Goal: Entertainment & Leisure: Consume media (video, audio)

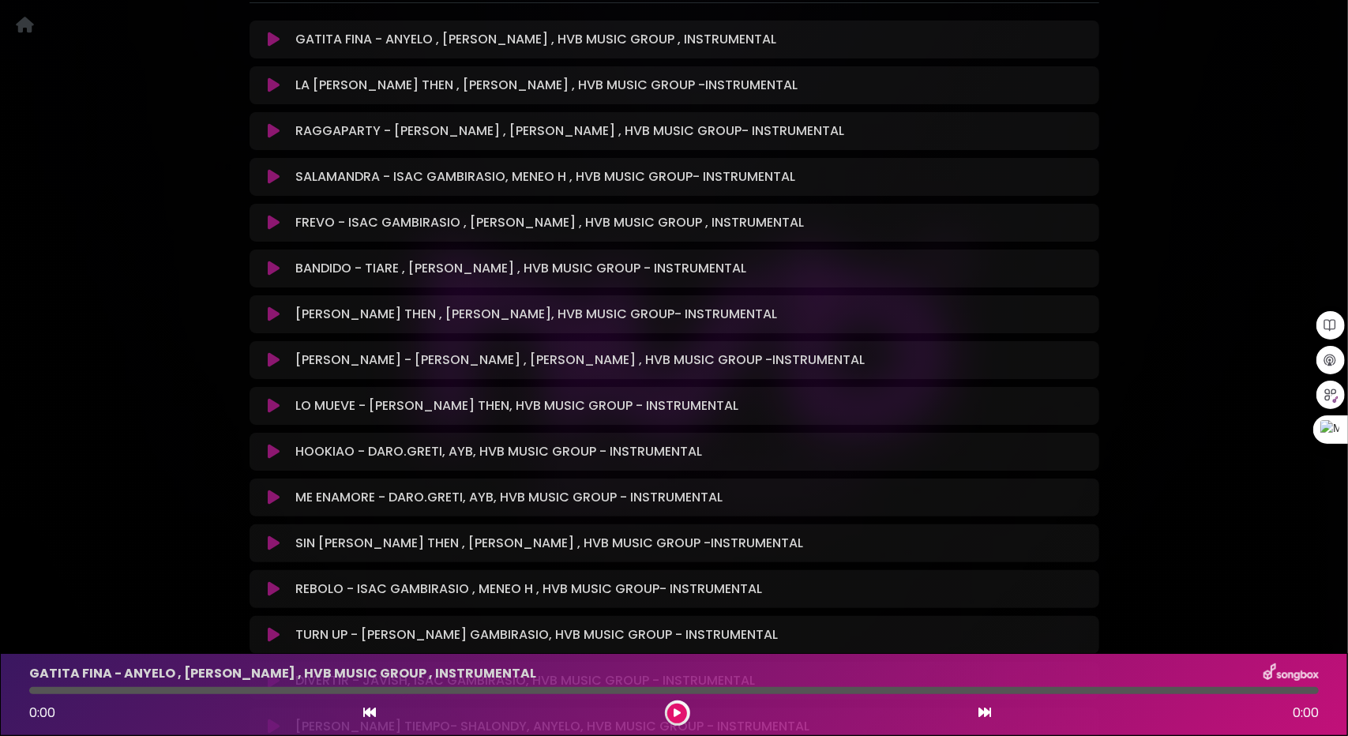
scroll to position [553, 0]
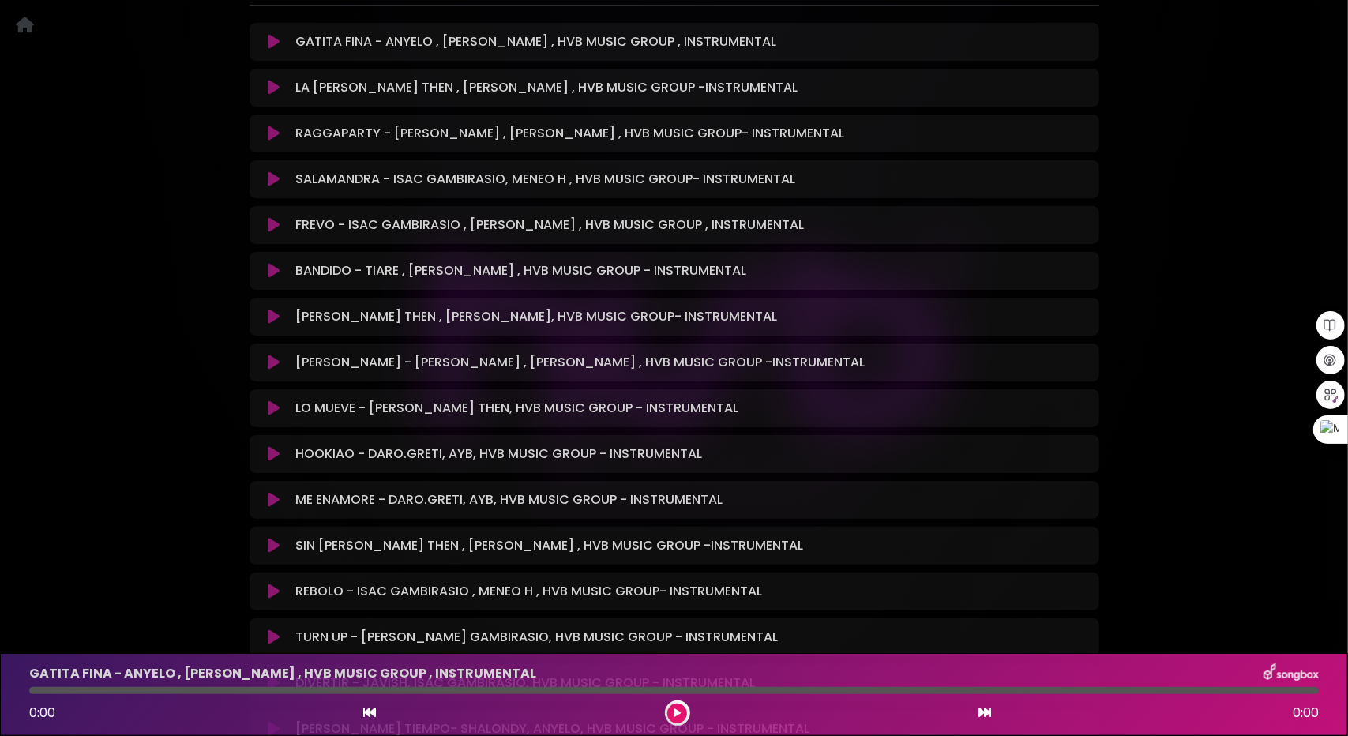
click at [277, 179] on icon at bounding box center [274, 179] width 12 height 16
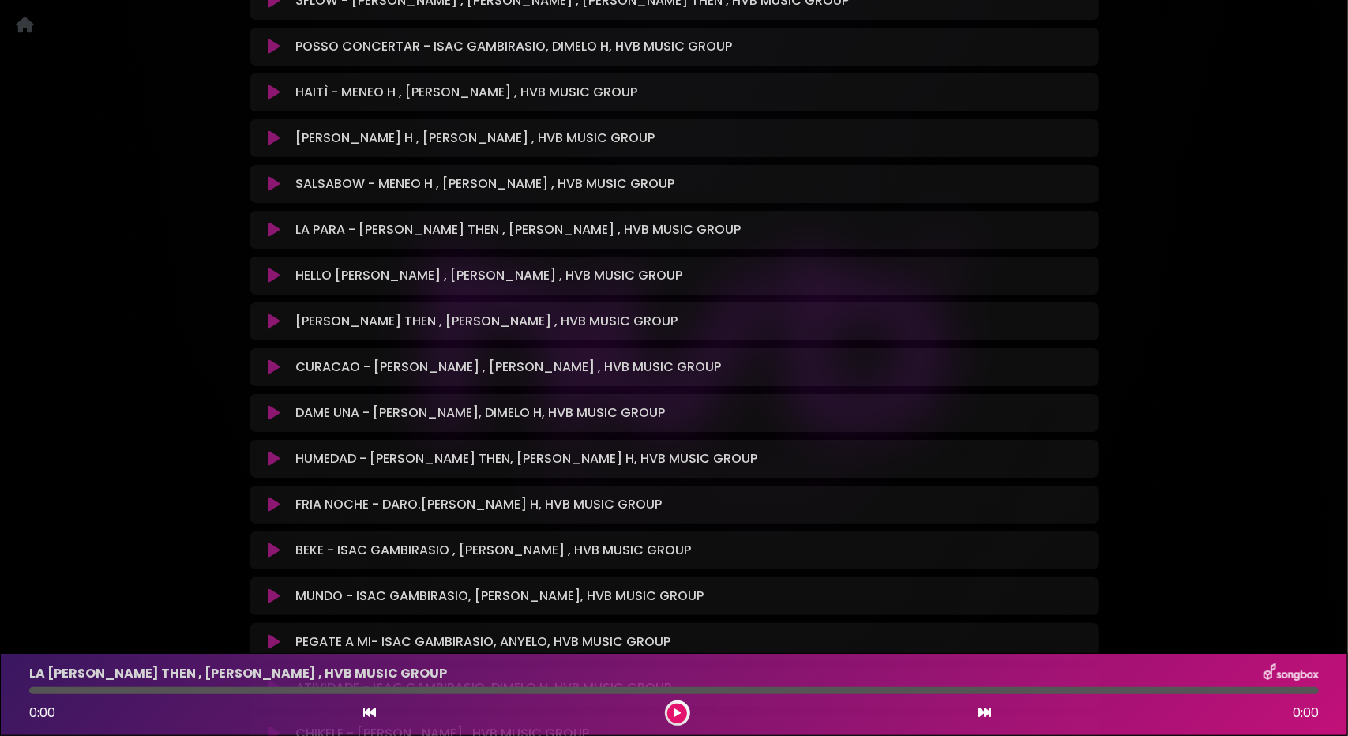
scroll to position [632, 0]
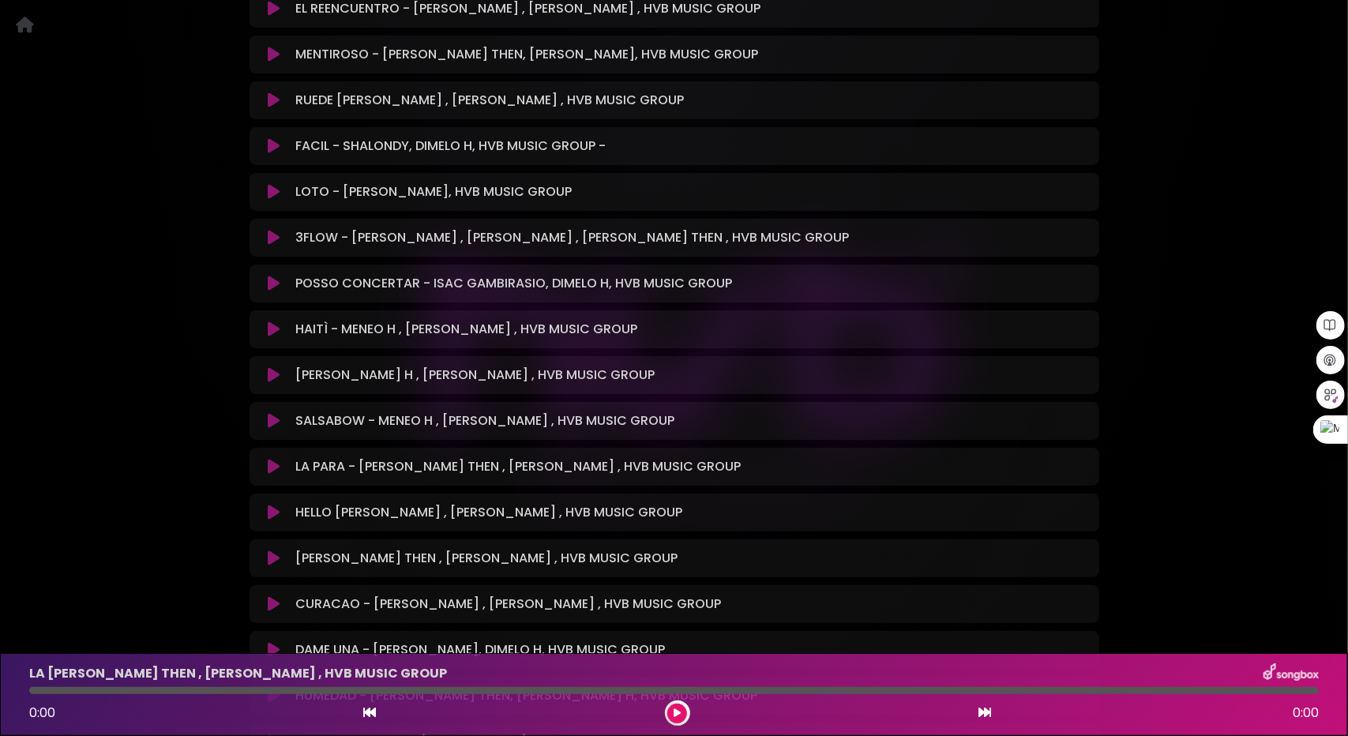
click at [275, 419] on icon at bounding box center [274, 421] width 12 height 16
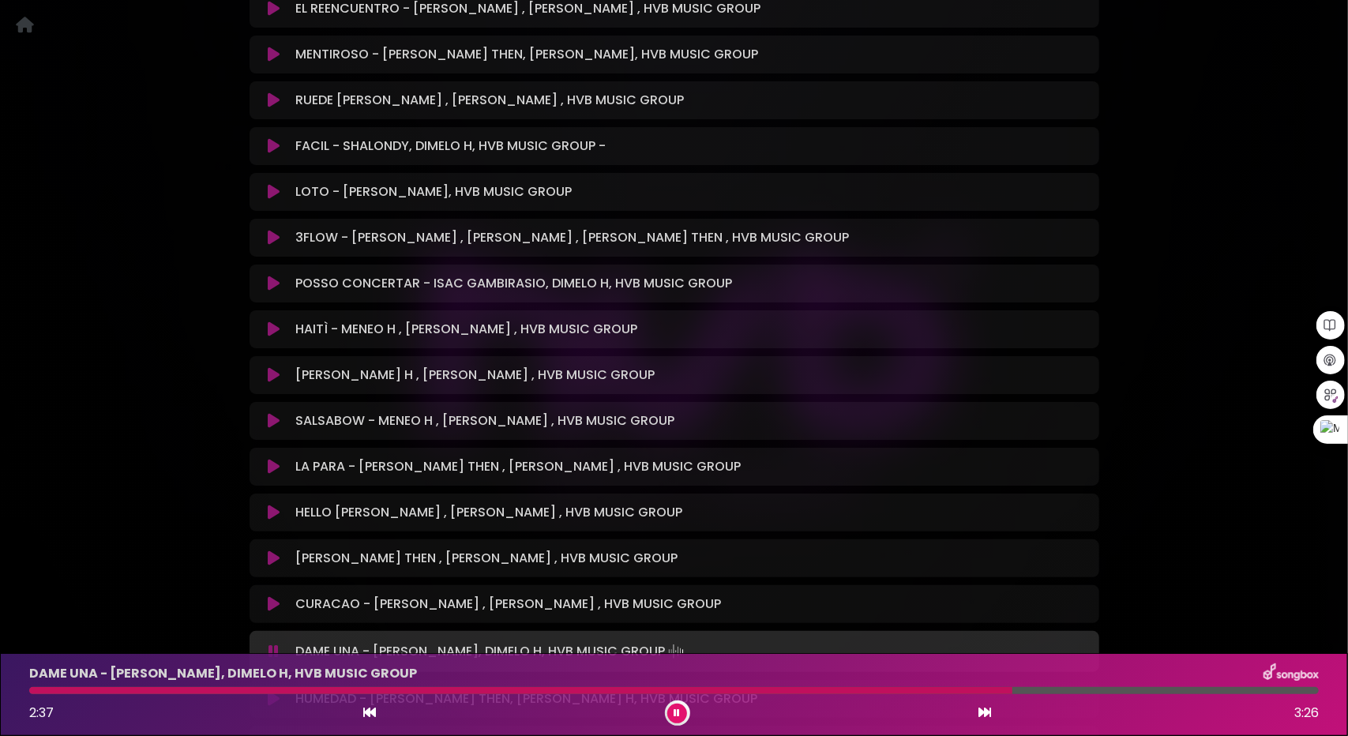
click at [986, 715] on icon at bounding box center [985, 712] width 13 height 13
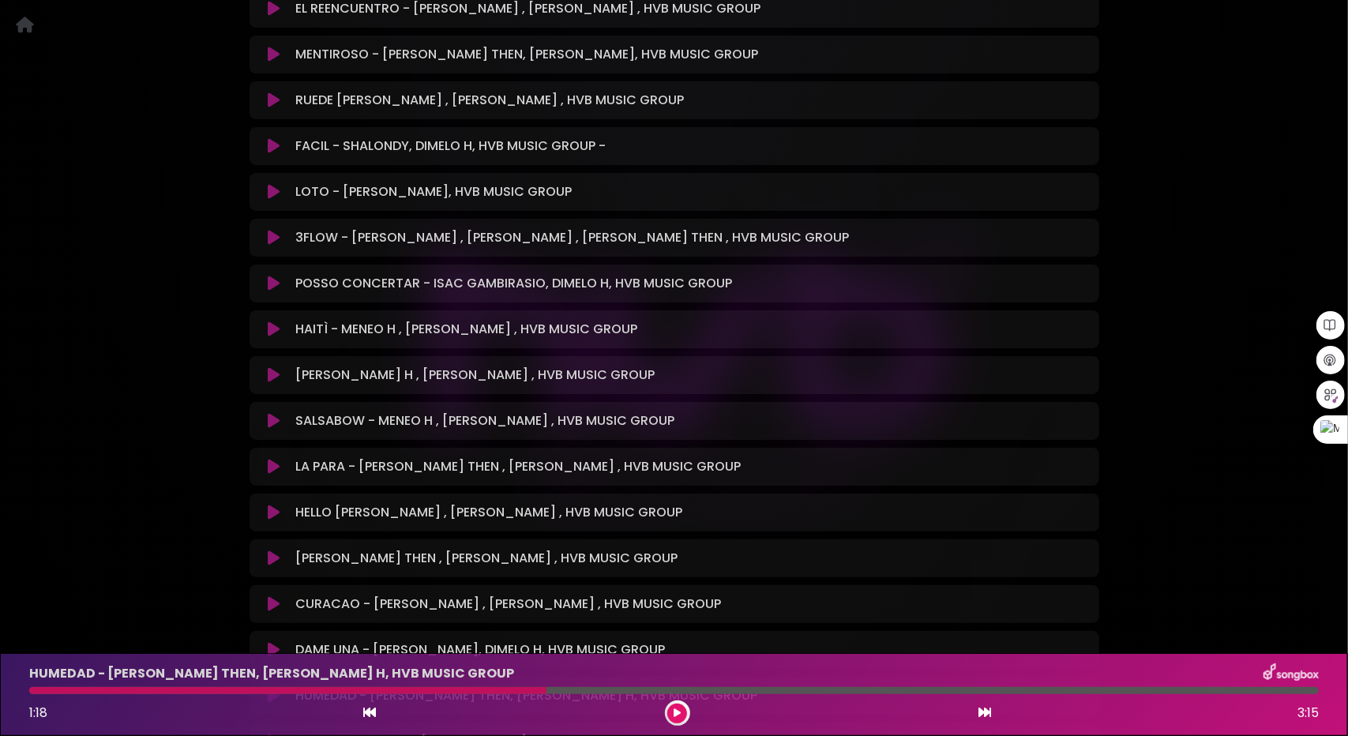
click at [682, 711] on button at bounding box center [677, 714] width 20 height 20
click at [573, 691] on div at bounding box center [674, 690] width 1290 height 7
click at [586, 686] on div "HUMEDAD - JEAN THEN, DIMELO H, HVB MUSIC GROUP 1:18 3:15" at bounding box center [674, 694] width 1309 height 62
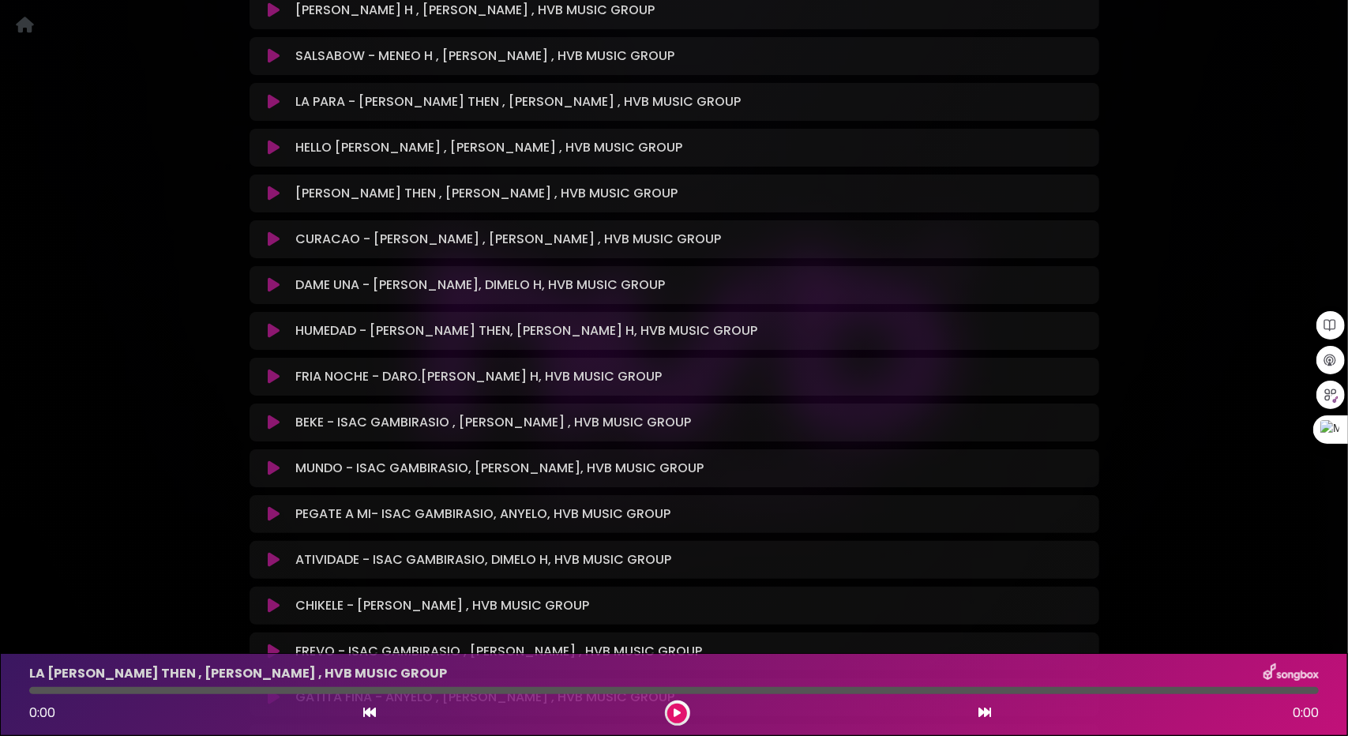
scroll to position [1027, 0]
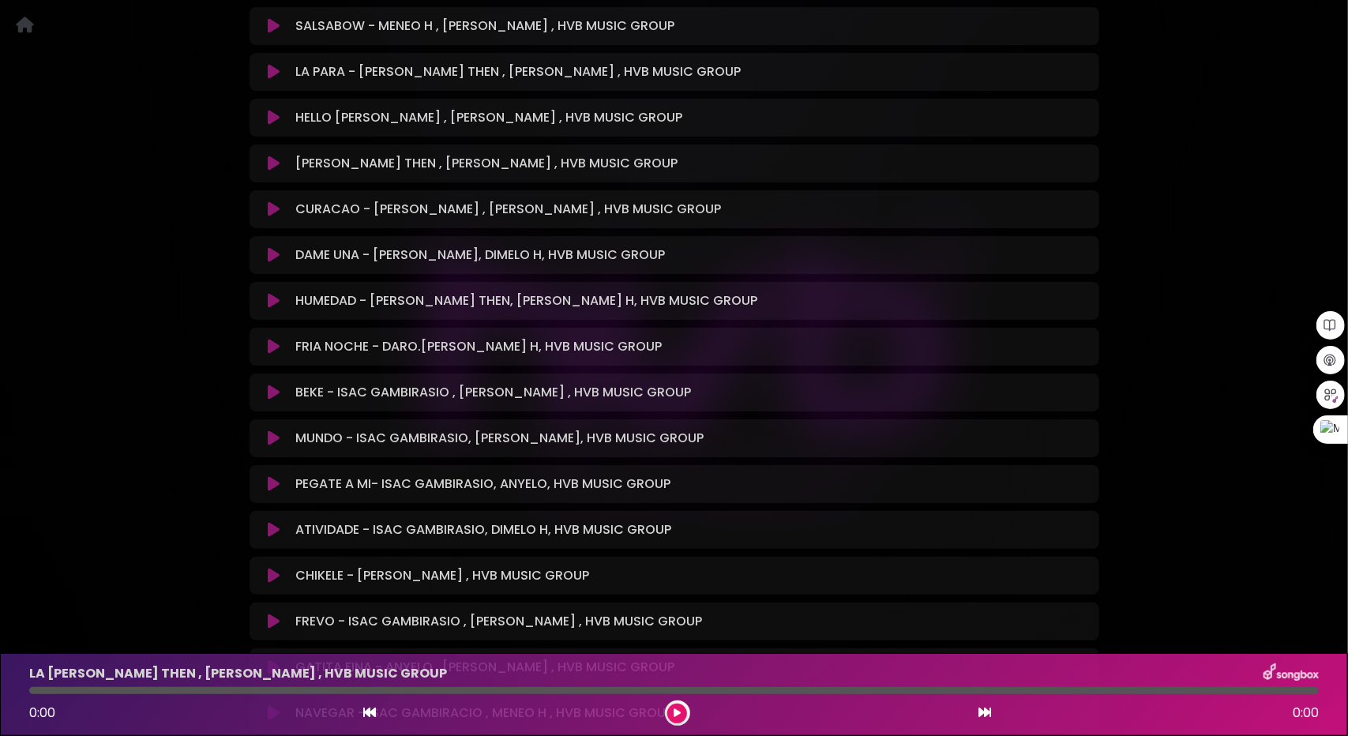
click at [261, 345] on button at bounding box center [274, 347] width 31 height 16
click at [273, 349] on icon at bounding box center [274, 347] width 12 height 16
